Goal: Ask a question

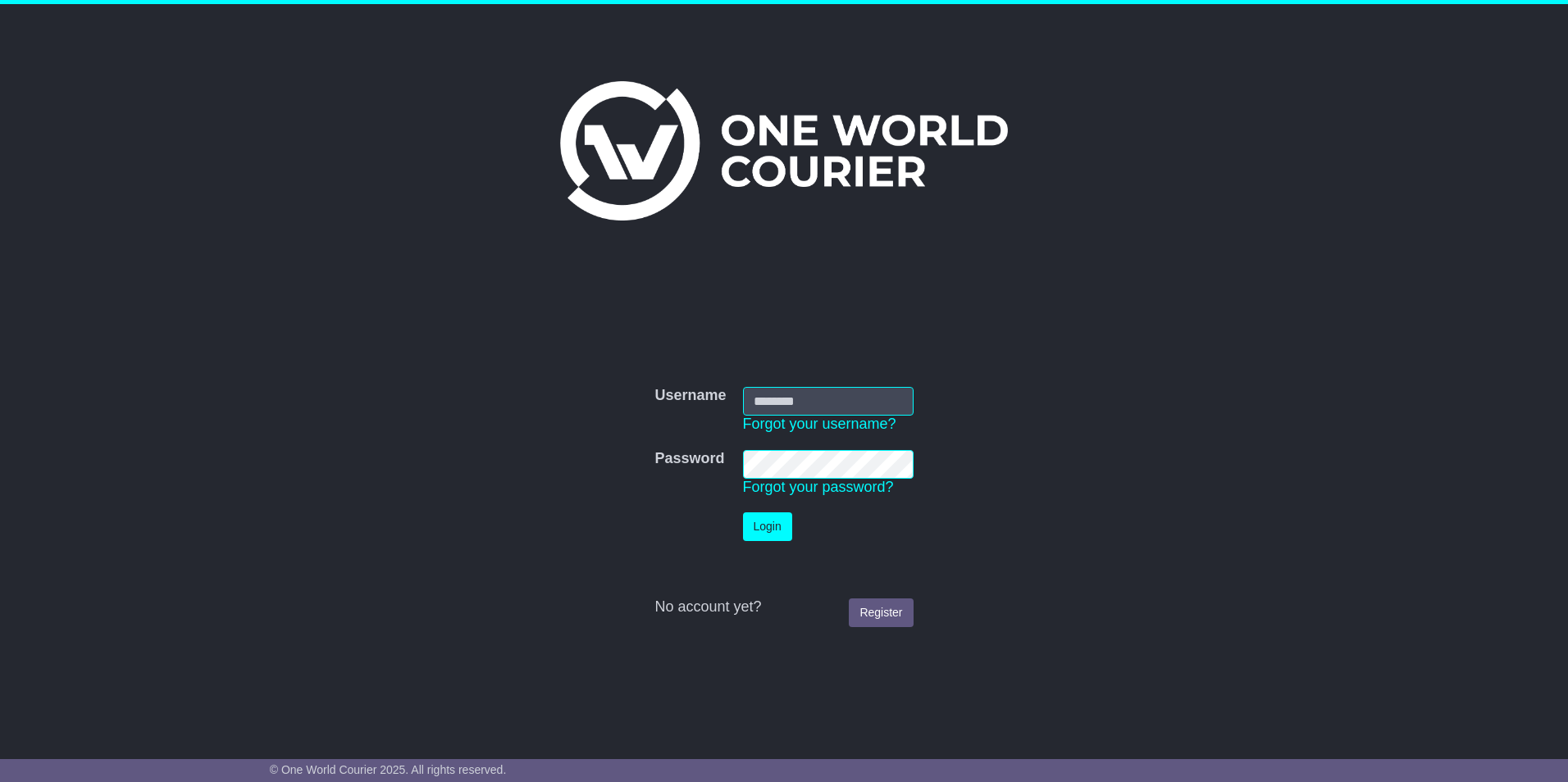
type input "****"
click at [752, 522] on button "Login" at bounding box center [767, 527] width 49 height 29
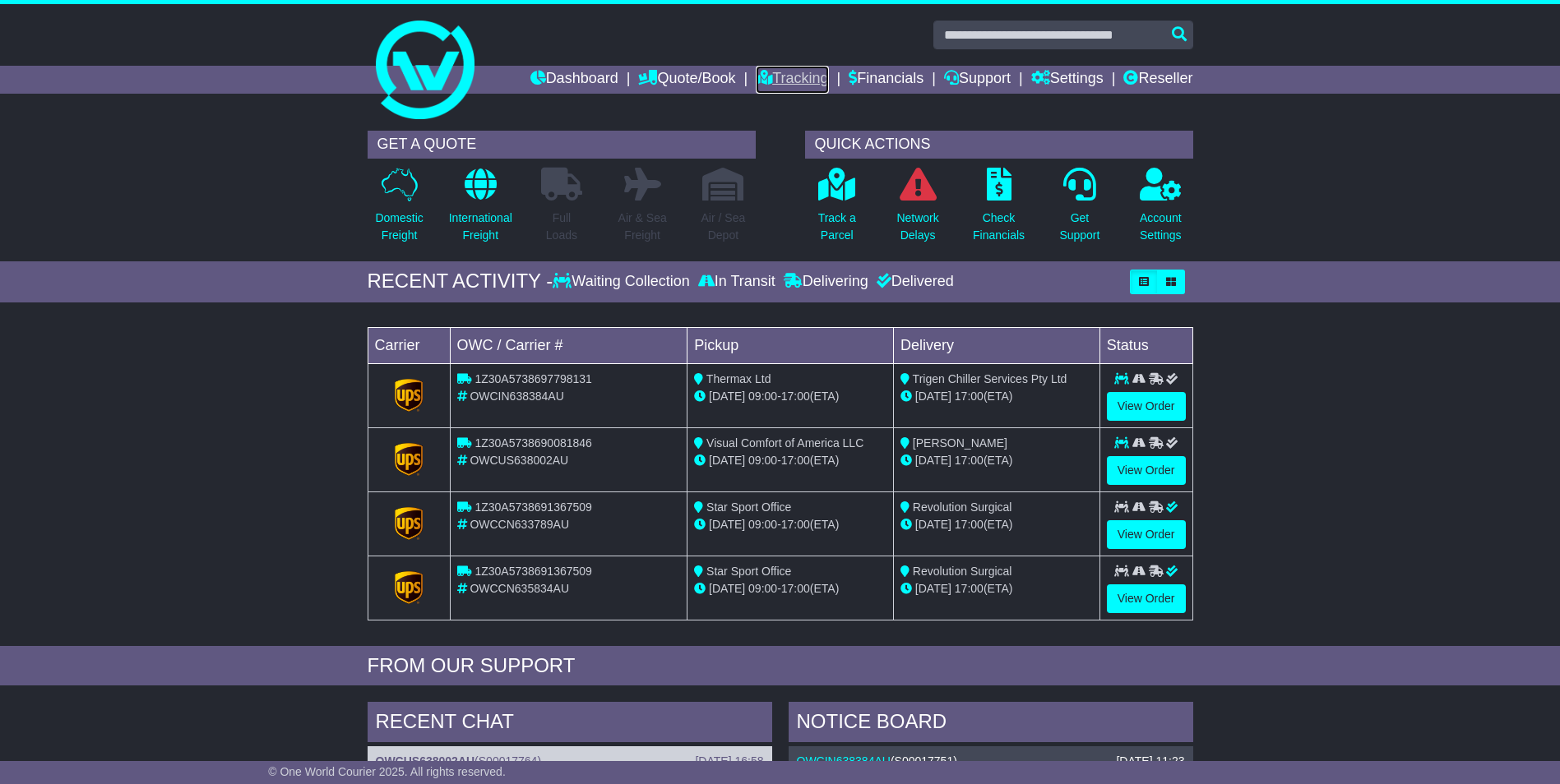
click at [761, 74] on icon at bounding box center [764, 77] width 16 height 15
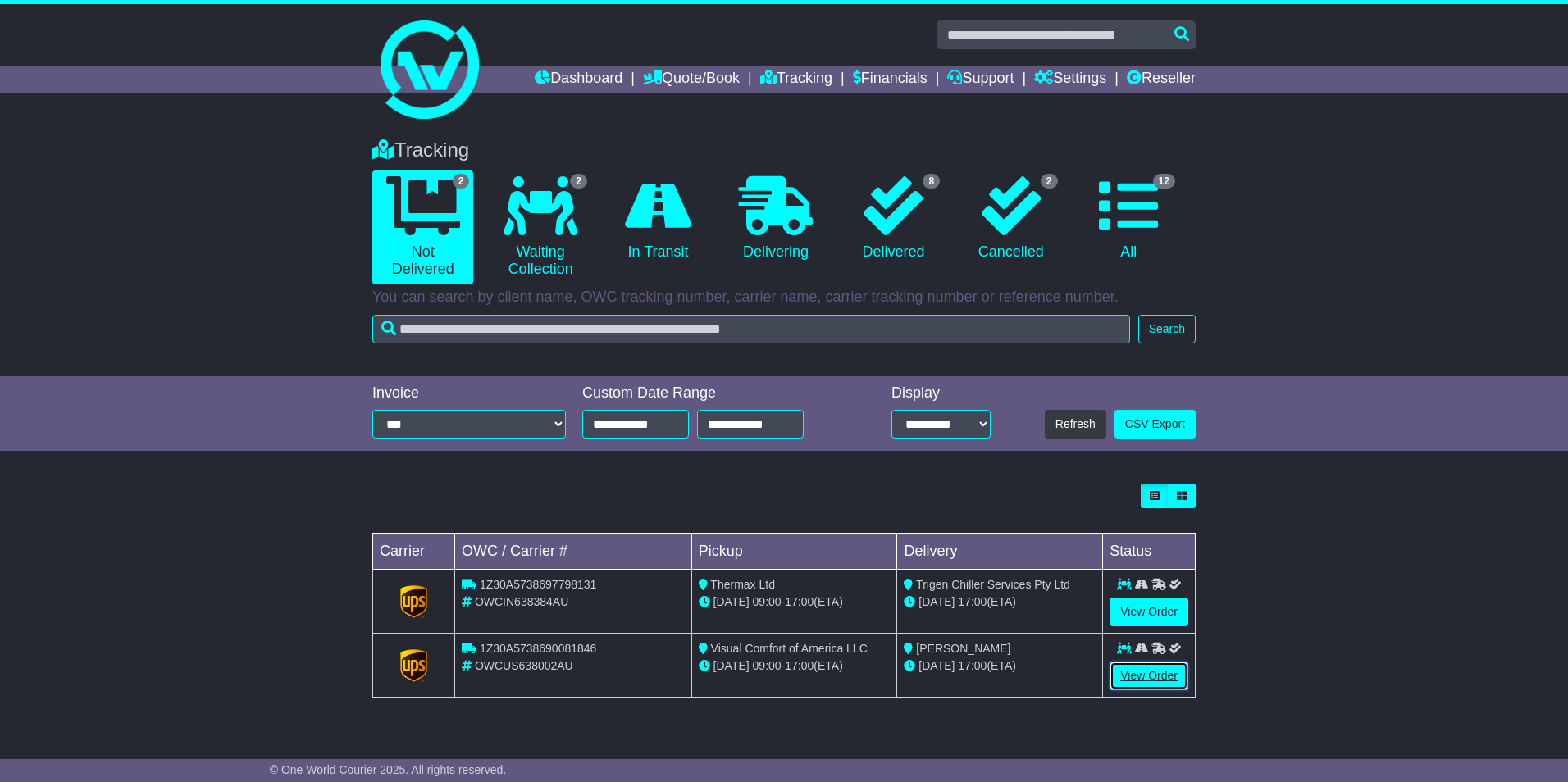
click at [1149, 672] on link "View Order" at bounding box center [1149, 676] width 79 height 29
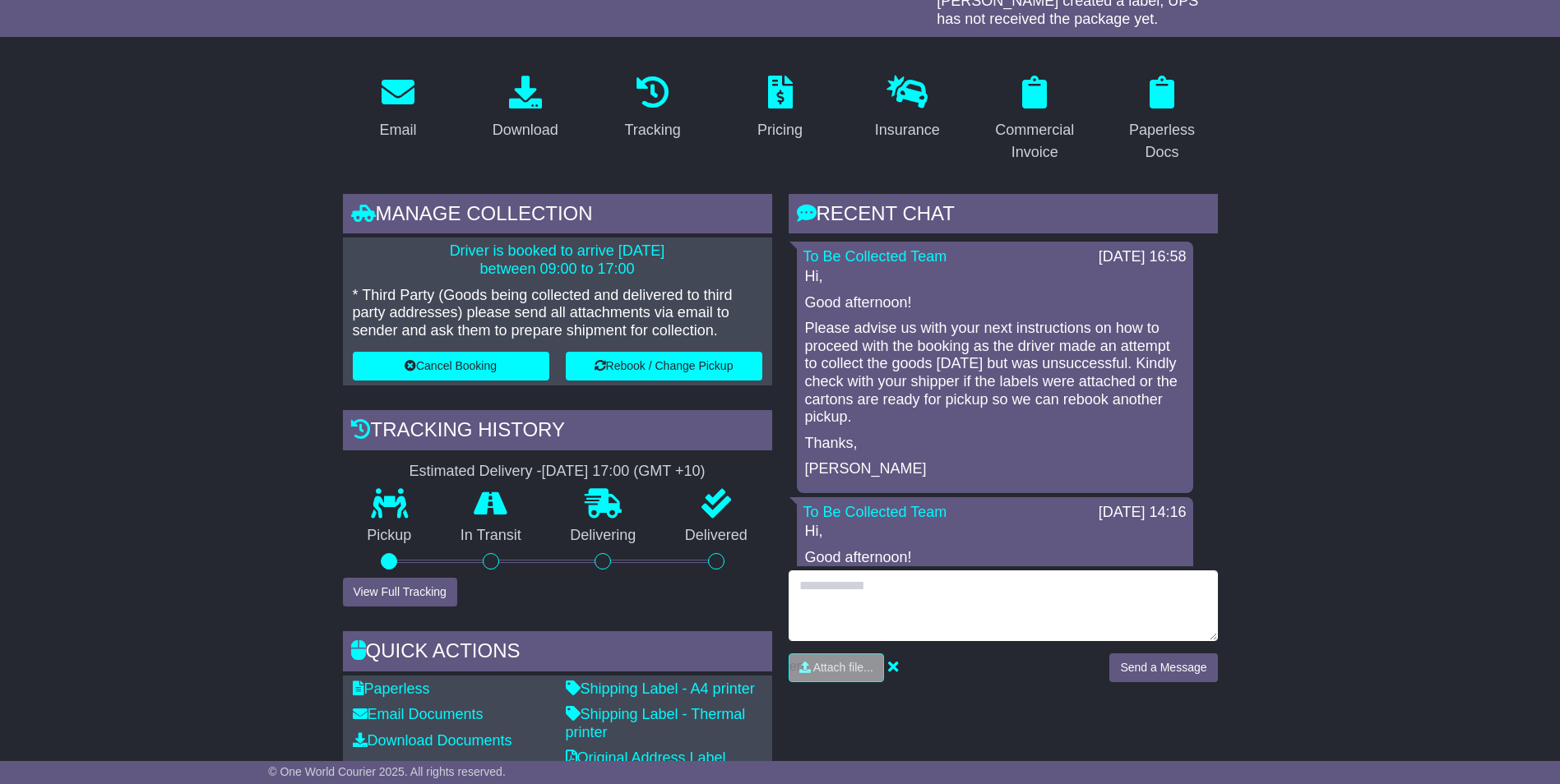
click at [917, 580] on textarea at bounding box center [1003, 605] width 429 height 71
type textarea "*"
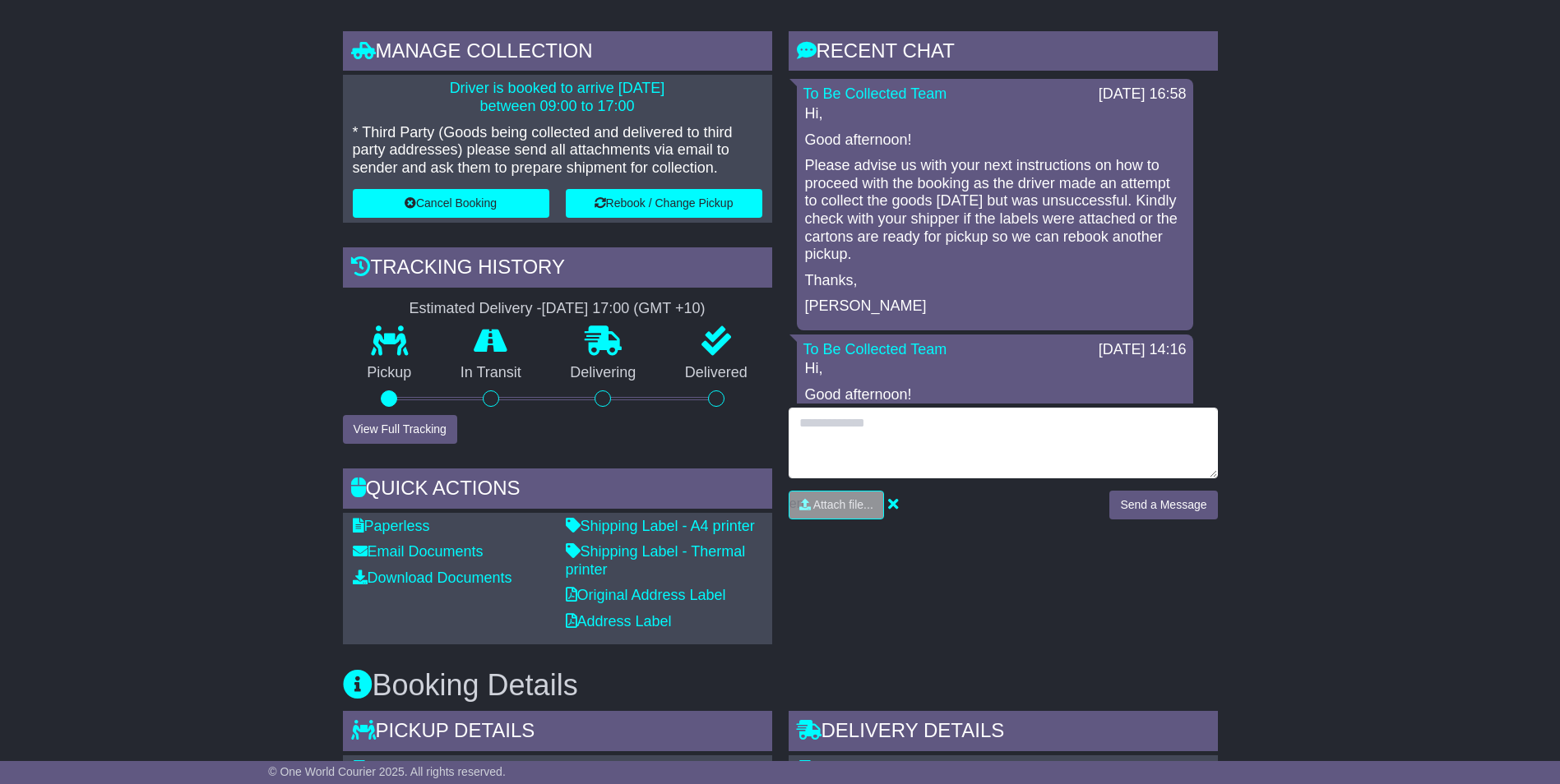
scroll to position [409, 0]
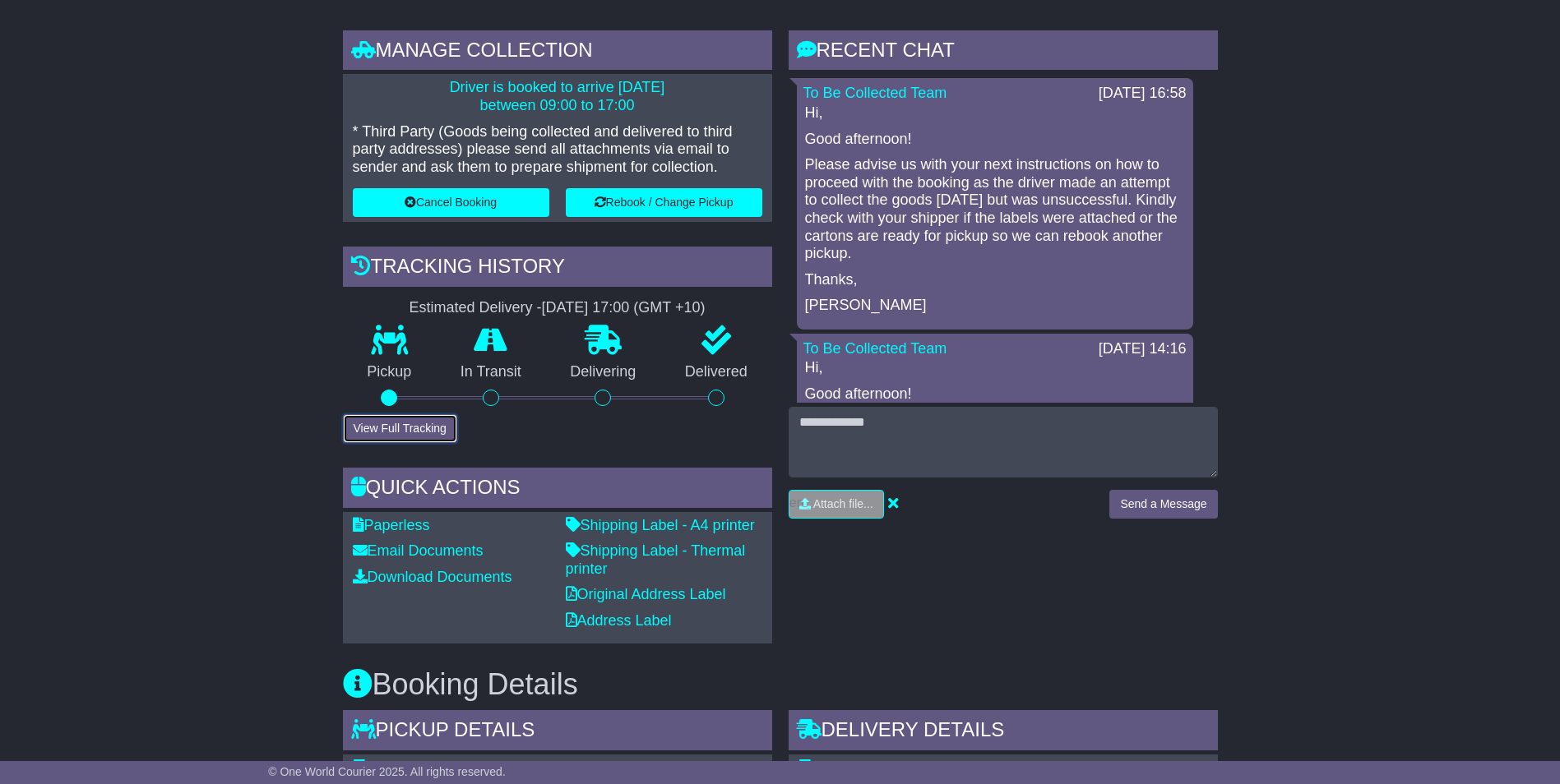
click at [381, 430] on button "View Full Tracking" at bounding box center [400, 429] width 115 height 29
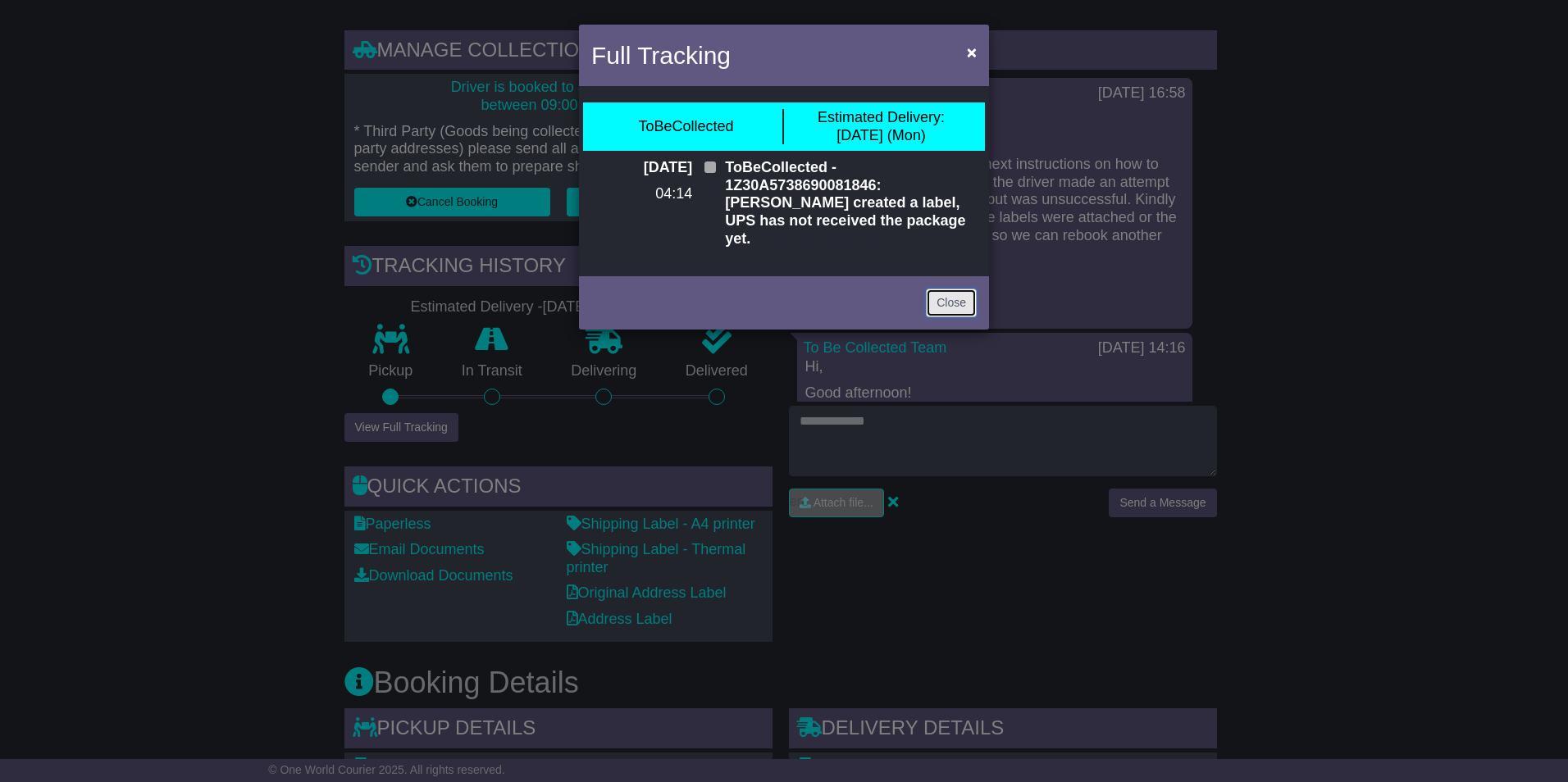
click at [958, 288] on link "Close" at bounding box center [951, 303] width 51 height 29
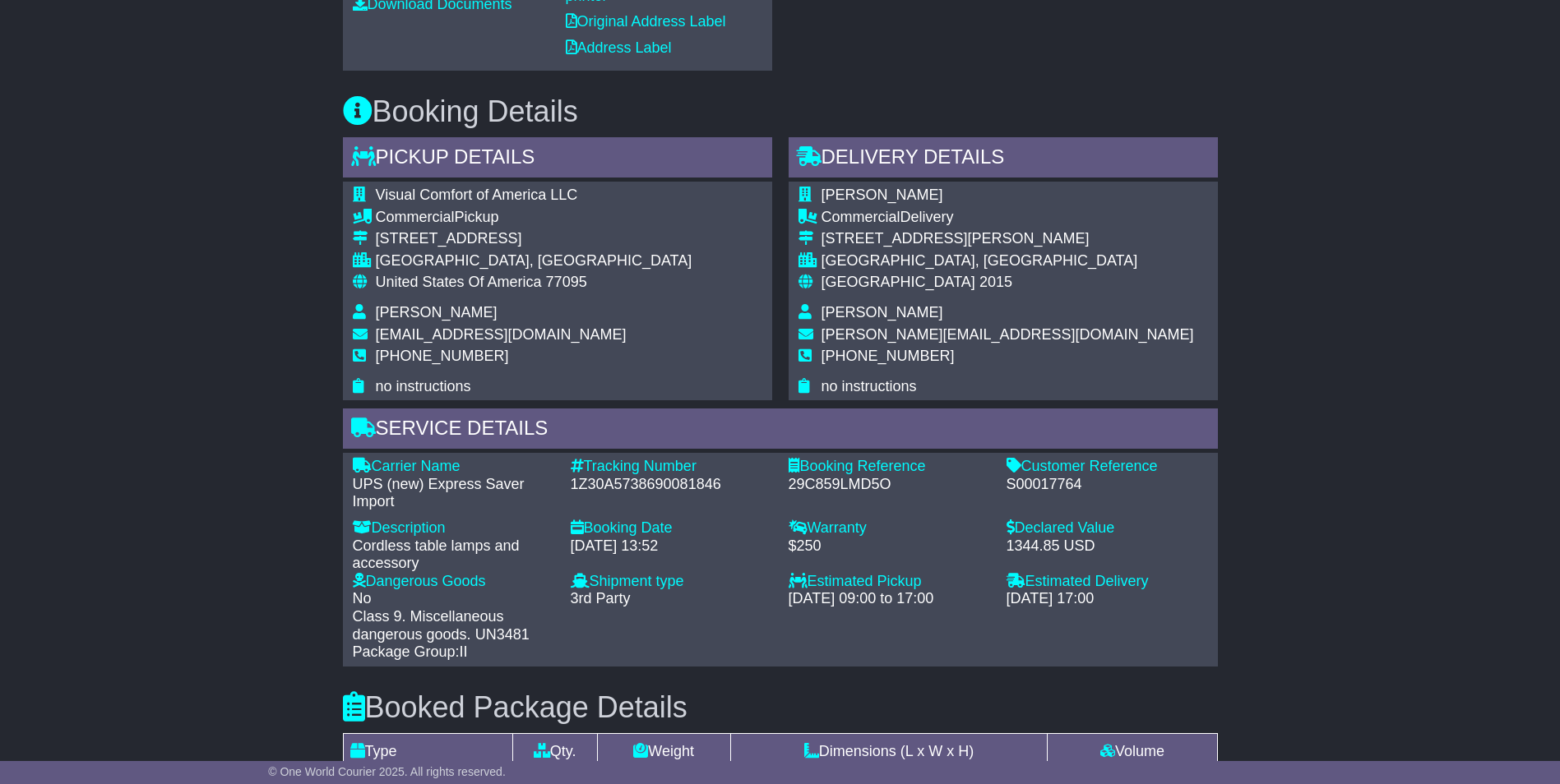
scroll to position [983, 0]
click at [645, 475] on div "1Z30A5738690081846" at bounding box center [671, 484] width 201 height 18
copy div "1Z30A5738690081846"
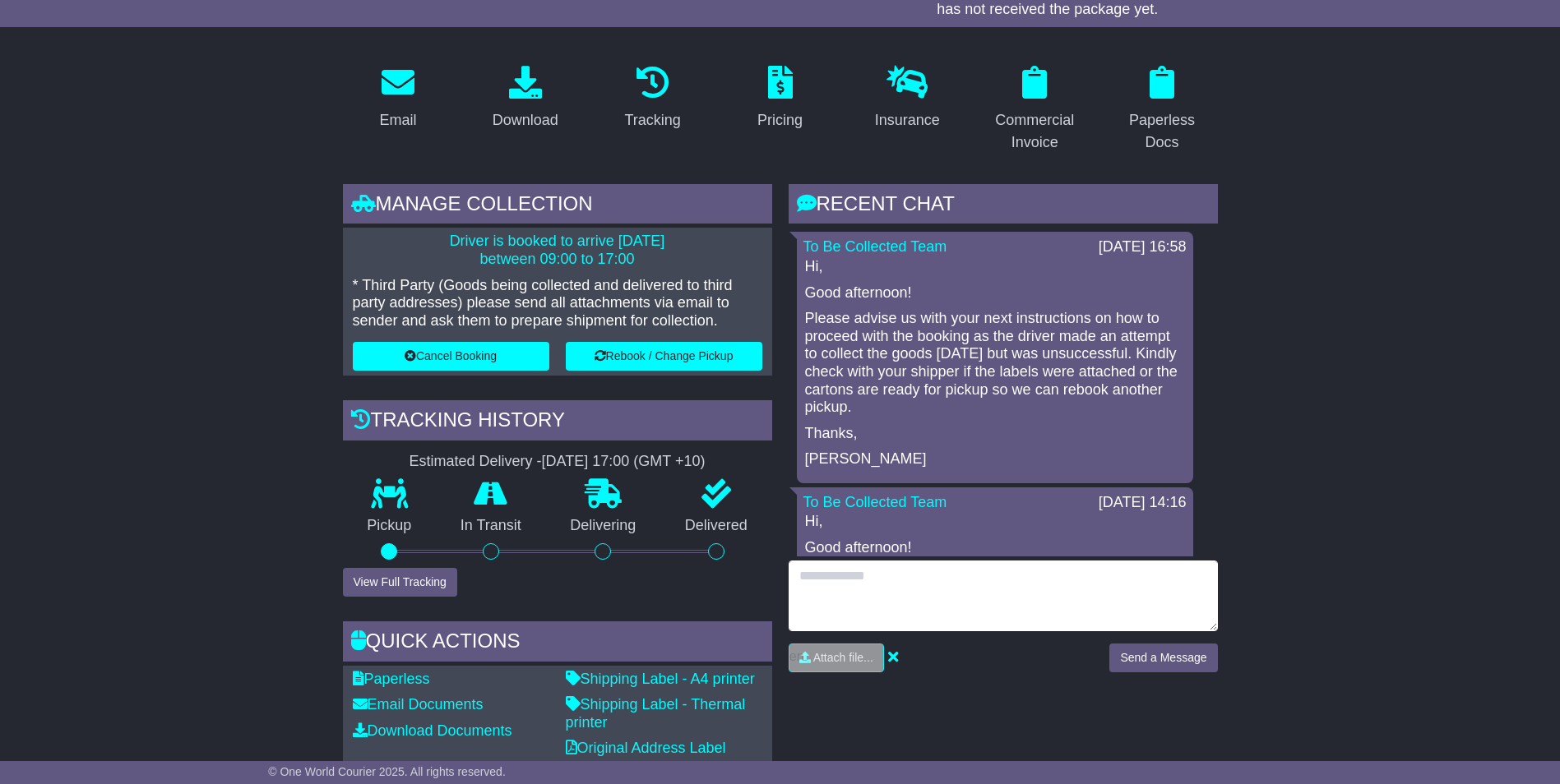
scroll to position [257, 0]
click at [913, 589] on textarea at bounding box center [1003, 594] width 429 height 71
type textarea "**********"
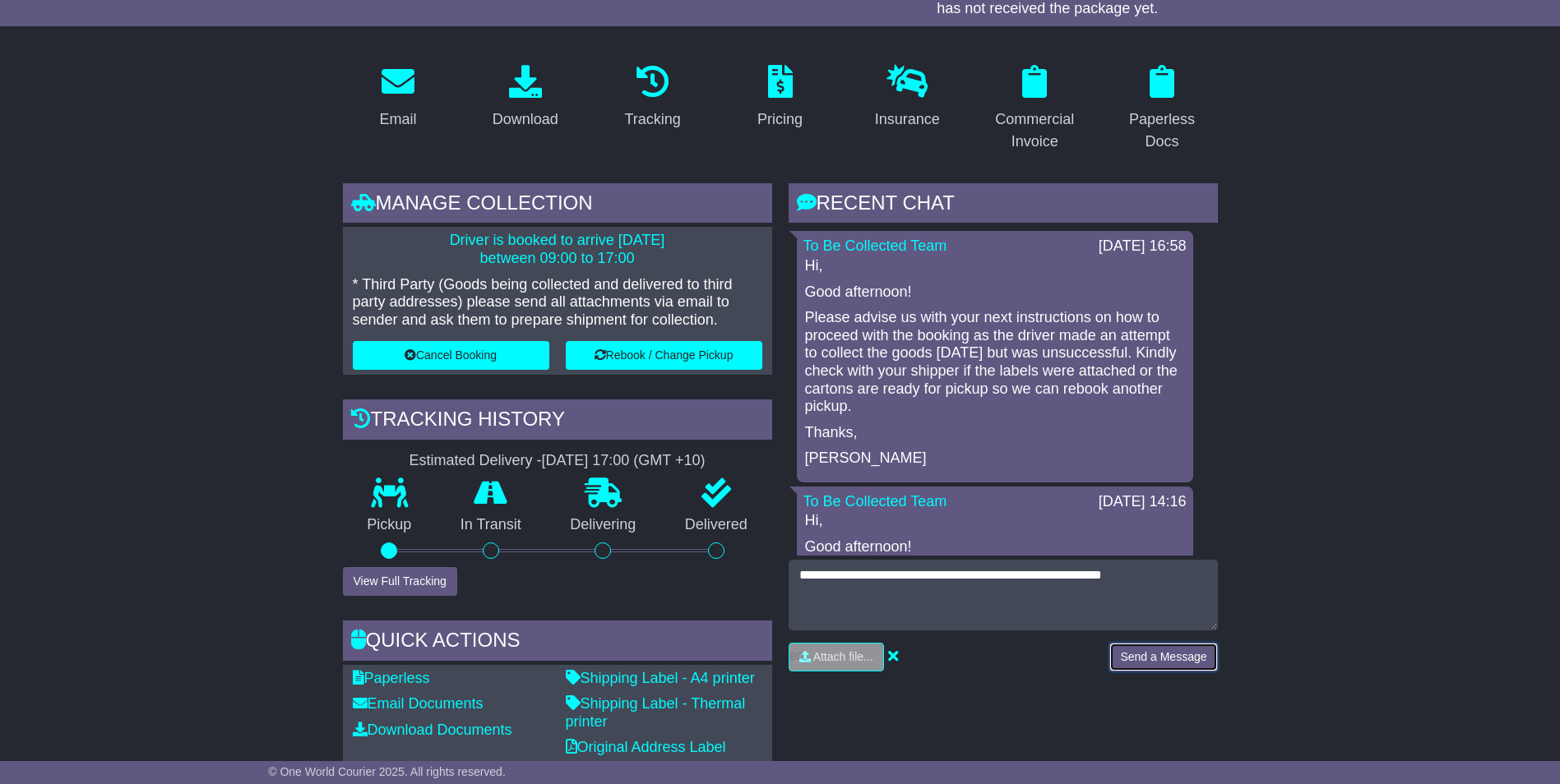
click at [1162, 648] on button "Send a Message" at bounding box center [1163, 657] width 107 height 29
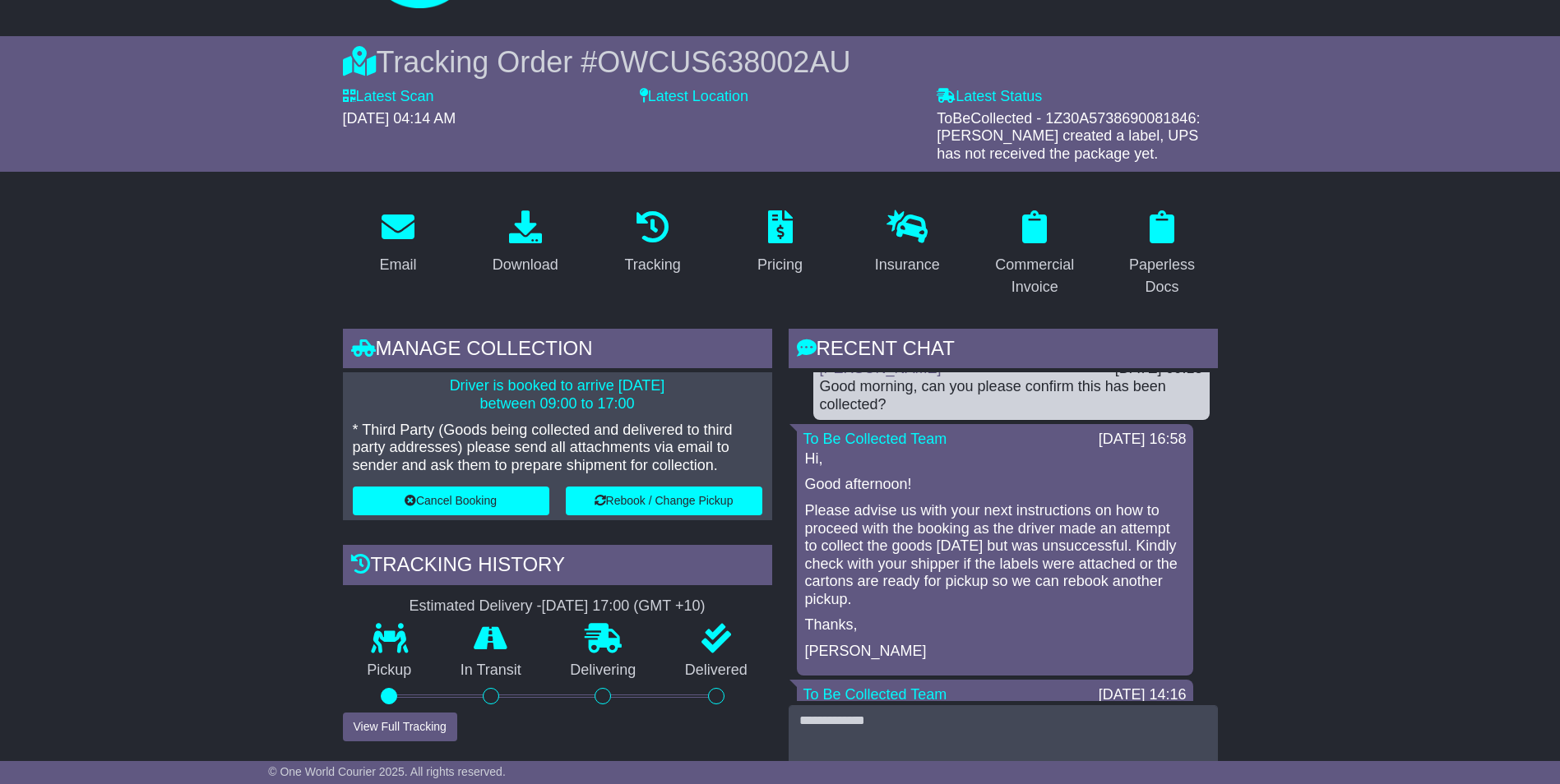
scroll to position [0, 0]
